Goal: Task Accomplishment & Management: Manage account settings

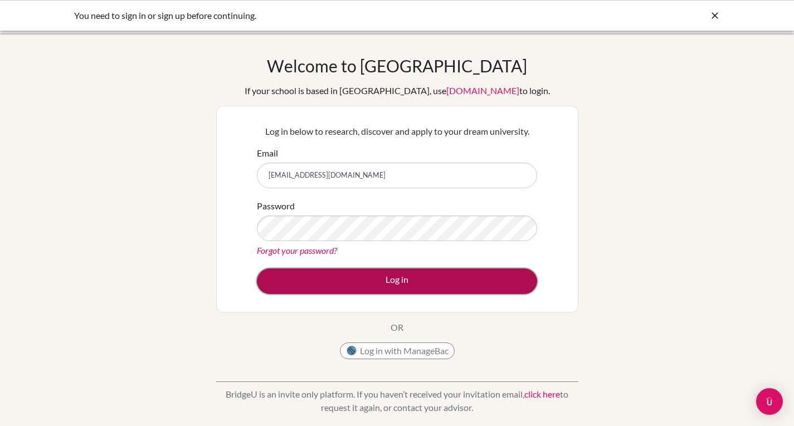
click at [433, 287] on button "Log in" at bounding box center [397, 281] width 280 height 26
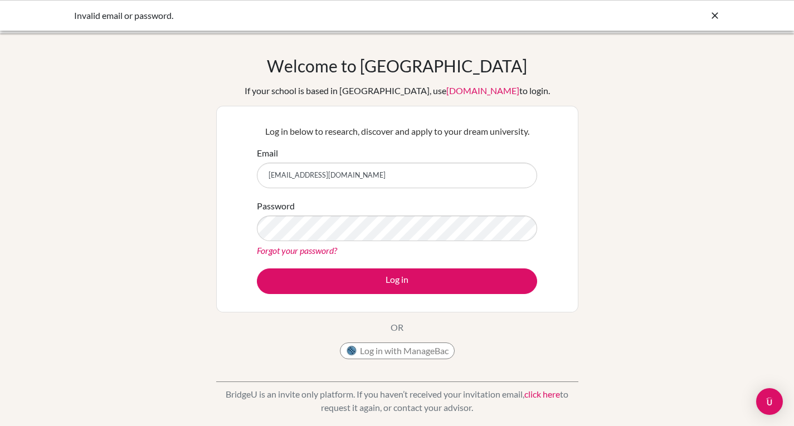
click at [548, 393] on link "click here" at bounding box center [542, 394] width 36 height 11
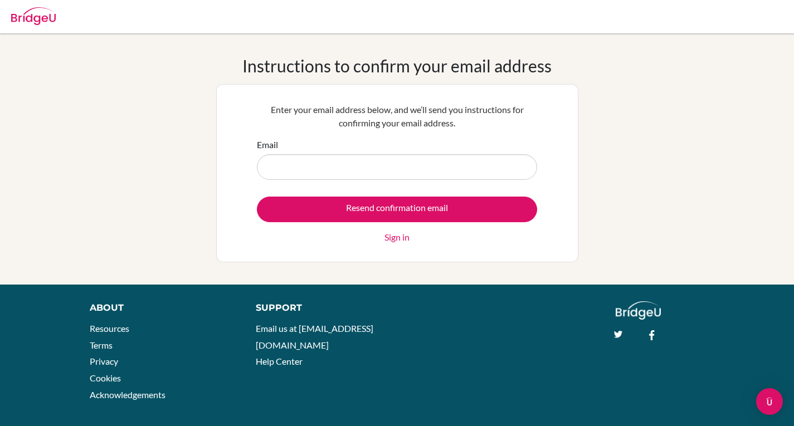
click at [393, 169] on input "Email" at bounding box center [397, 167] width 280 height 26
type input "[EMAIL_ADDRESS][DOMAIN_NAME]"
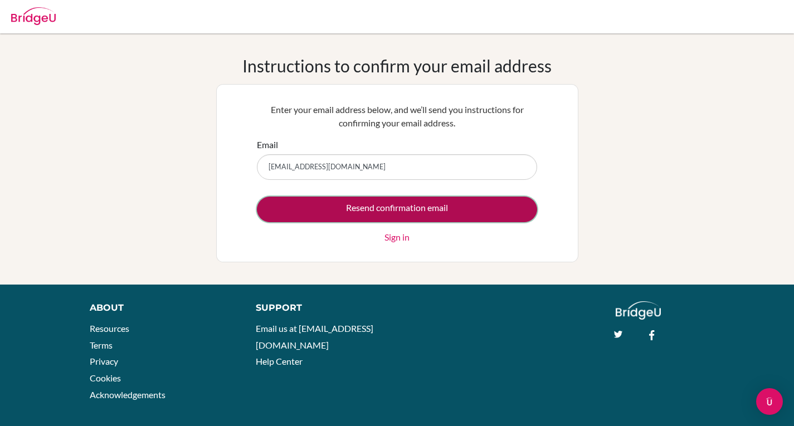
click at [369, 200] on input "Resend confirmation email" at bounding box center [397, 210] width 280 height 26
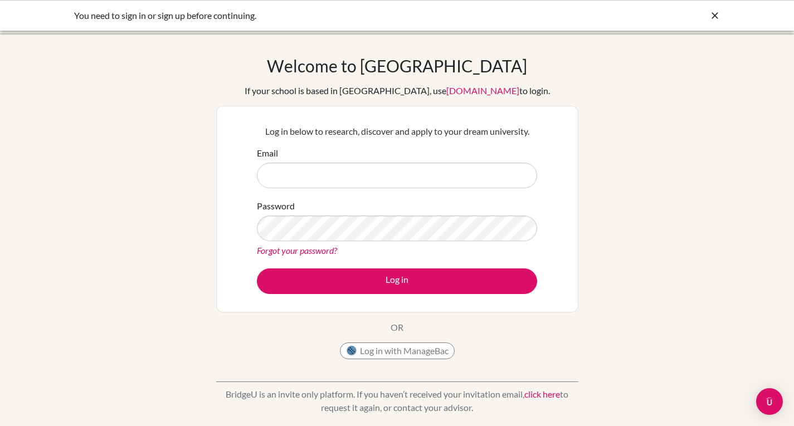
click at [390, 170] on input "Email" at bounding box center [397, 176] width 280 height 26
type input "7357@gsis.ac.in"
click at [289, 247] on link "Forgot your password?" at bounding box center [297, 250] width 80 height 11
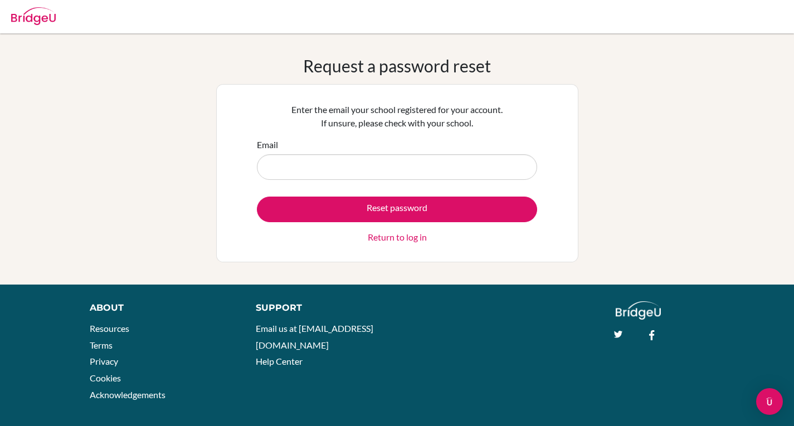
click at [406, 172] on input "Email" at bounding box center [397, 167] width 280 height 26
type input "[EMAIL_ADDRESS][DOMAIN_NAME]"
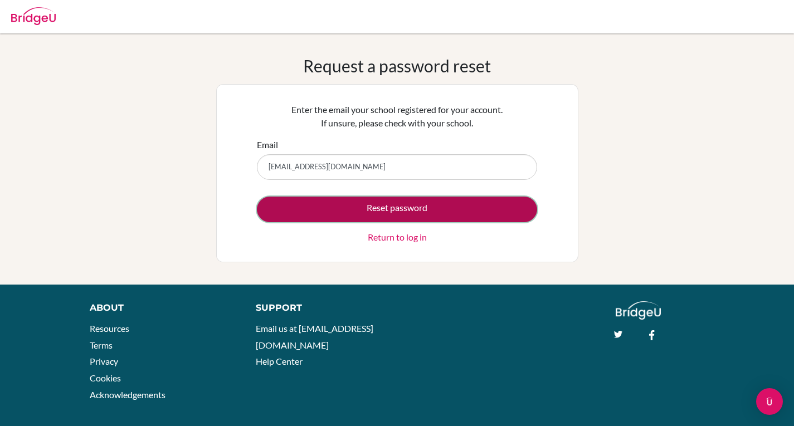
click at [395, 209] on button "Reset password" at bounding box center [397, 210] width 280 height 26
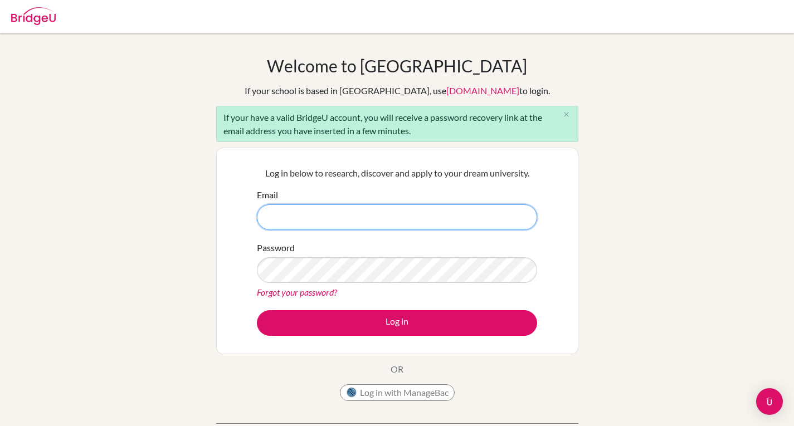
click at [330, 210] on input "Email" at bounding box center [397, 217] width 280 height 26
type input "[EMAIL_ADDRESS][DOMAIN_NAME]"
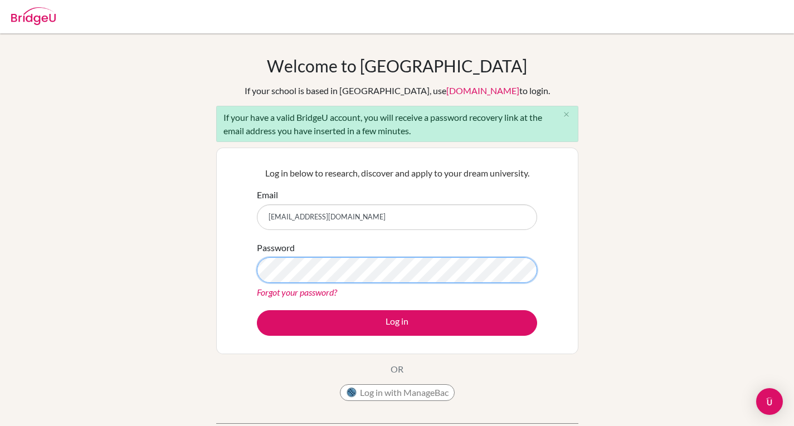
click at [257, 310] on button "Log in" at bounding box center [397, 323] width 280 height 26
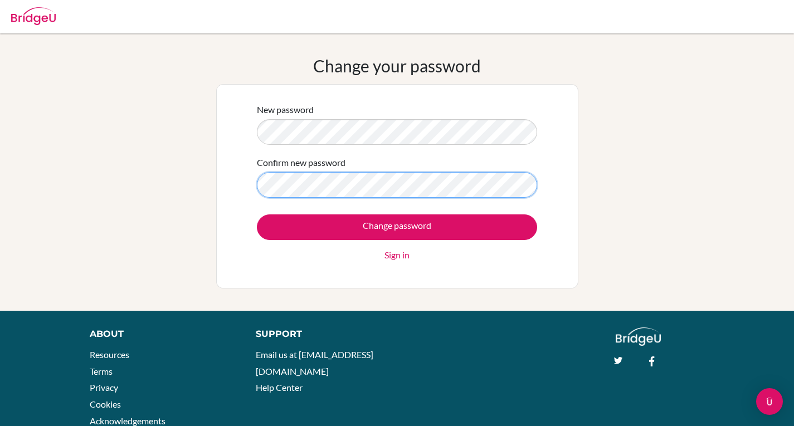
click at [257, 214] on input "Change password" at bounding box center [397, 227] width 280 height 26
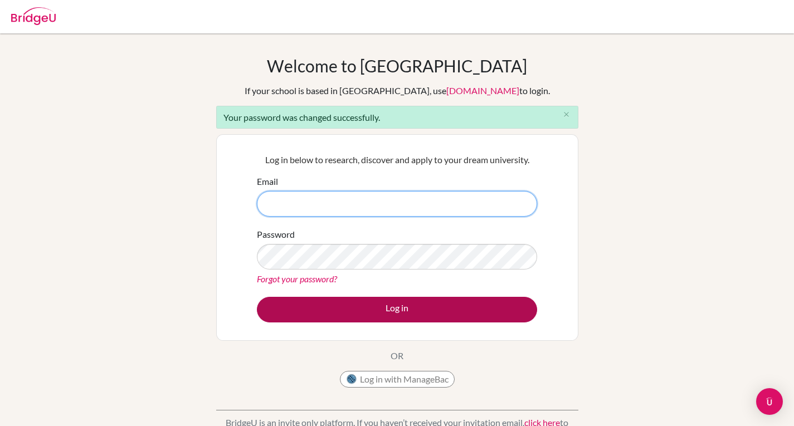
type input "[EMAIL_ADDRESS][DOMAIN_NAME]"
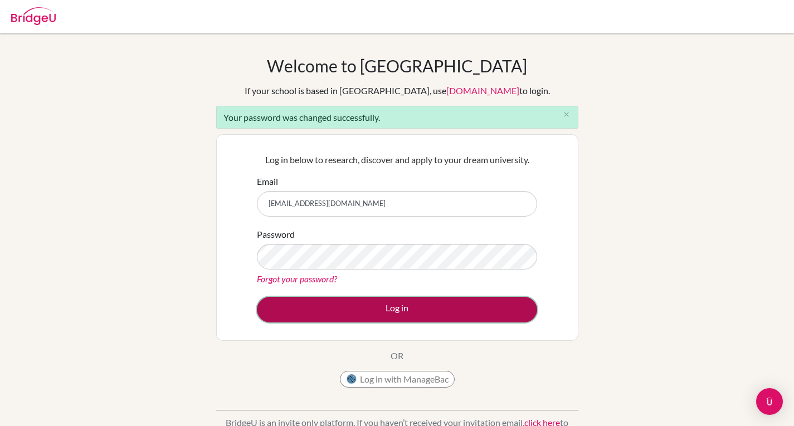
click at [297, 309] on button "Log in" at bounding box center [397, 310] width 280 height 26
